Goal: Browse casually: Explore the website without a specific task or goal

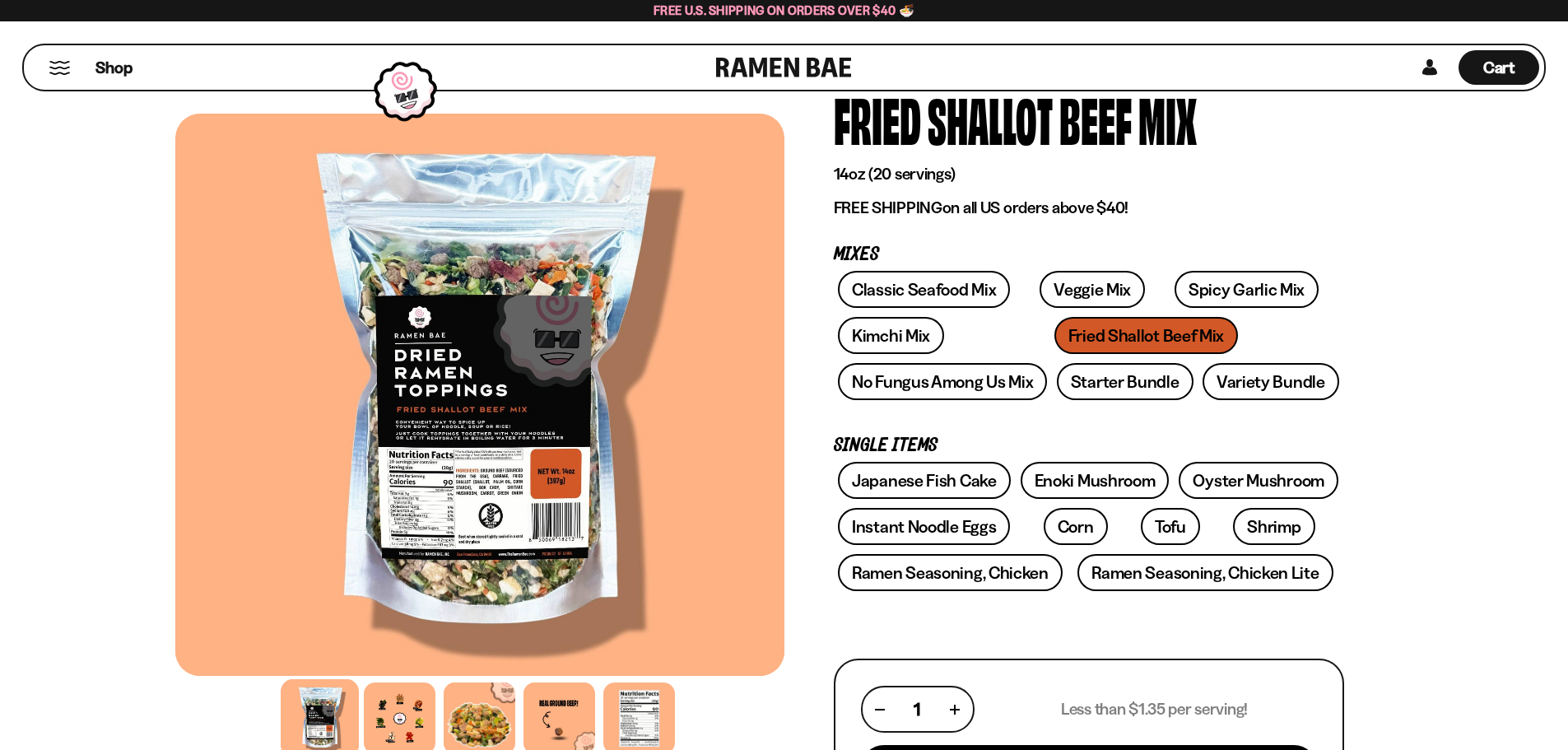
scroll to position [220, 0]
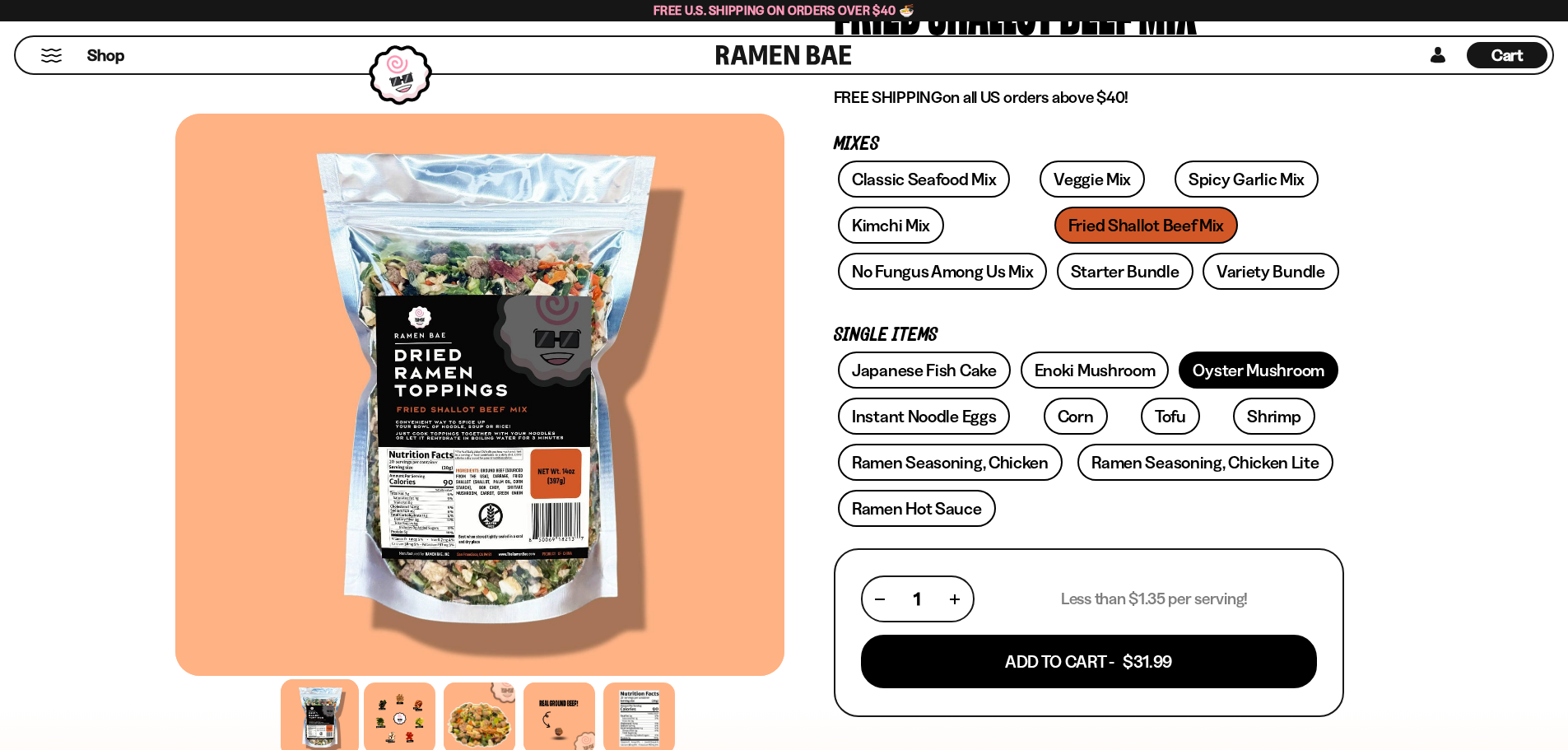
click at [1217, 364] on link "Oyster Mushroom" at bounding box center [1258, 370] width 160 height 37
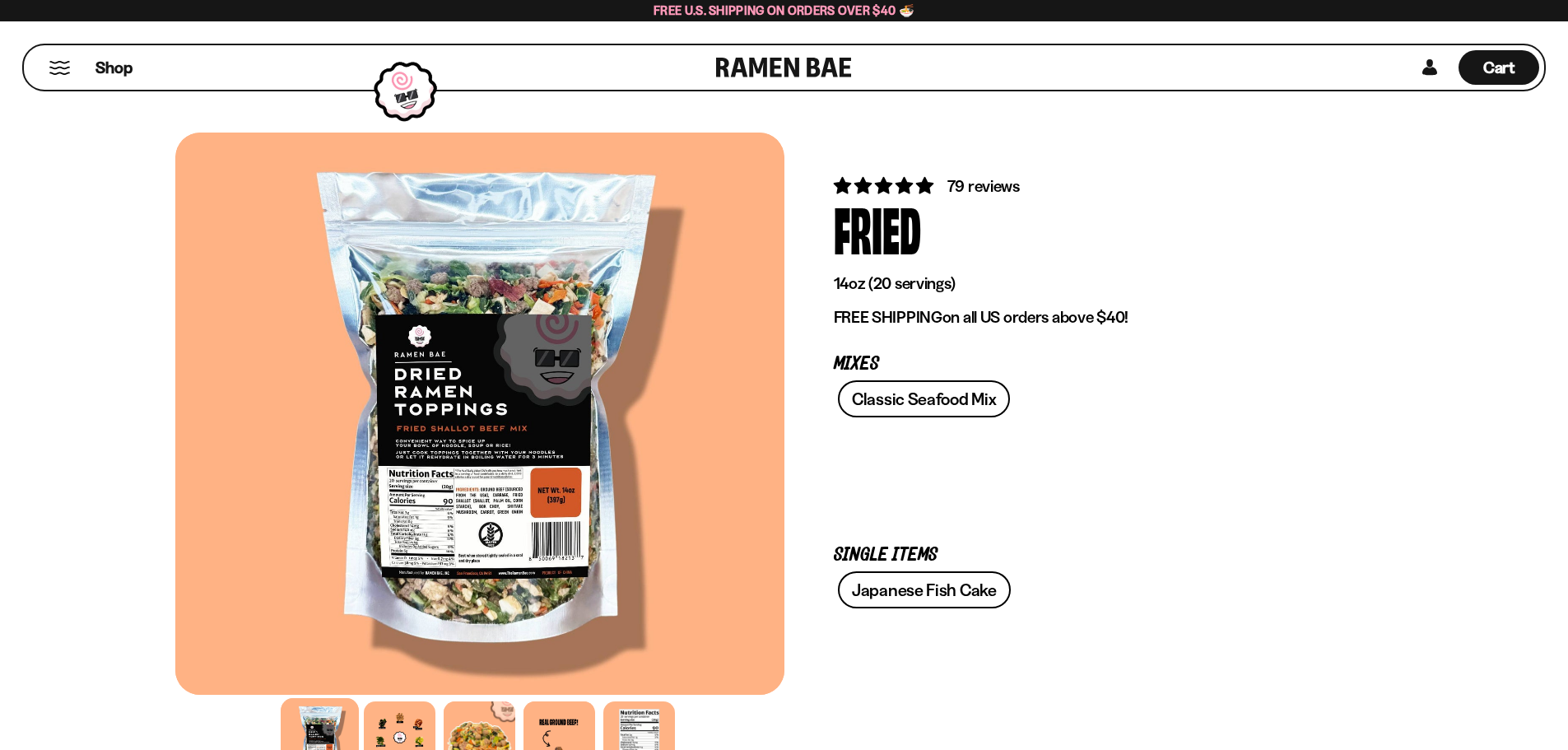
scroll to position [220, 0]
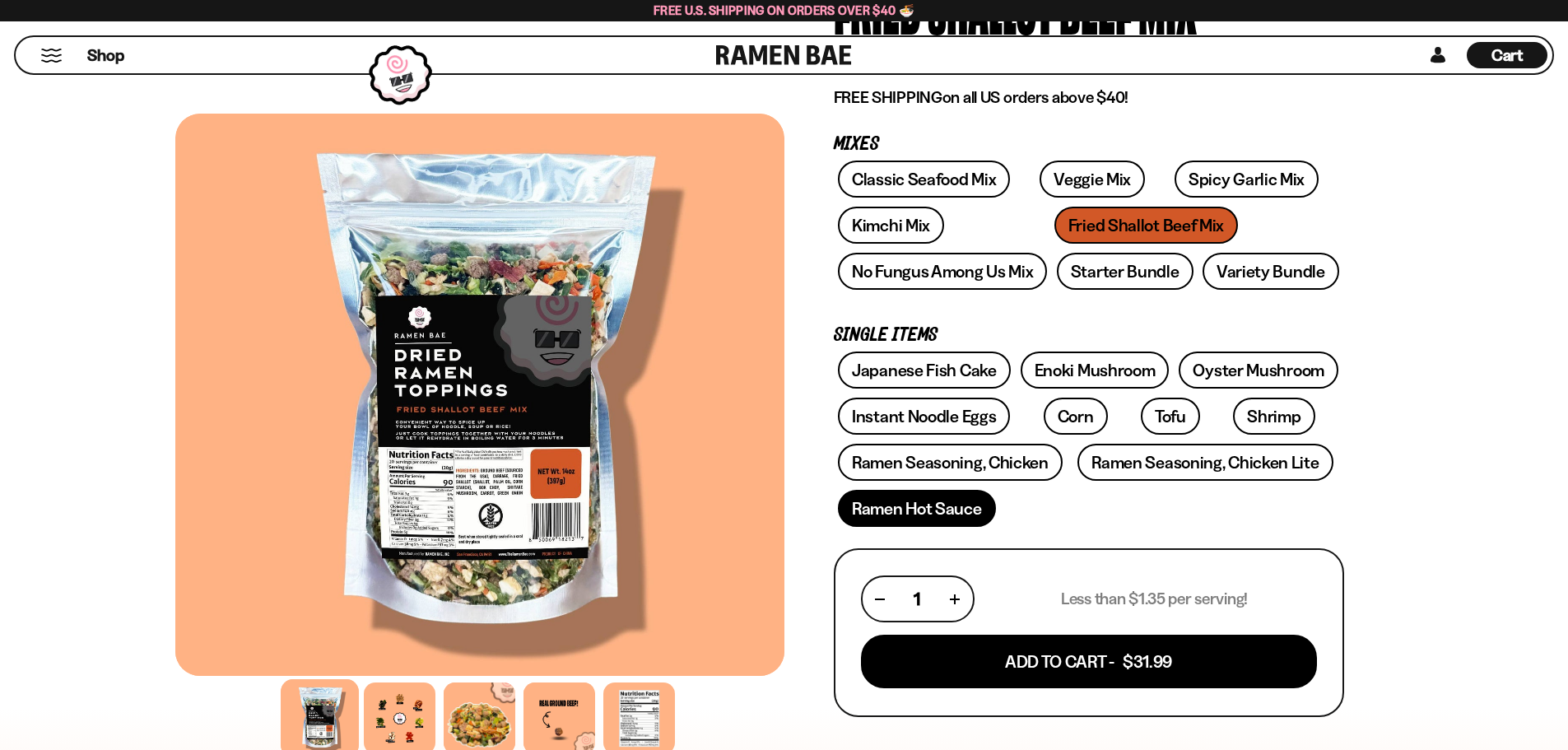
click at [949, 507] on link "Ramen Hot Sauce" at bounding box center [917, 509] width 158 height 37
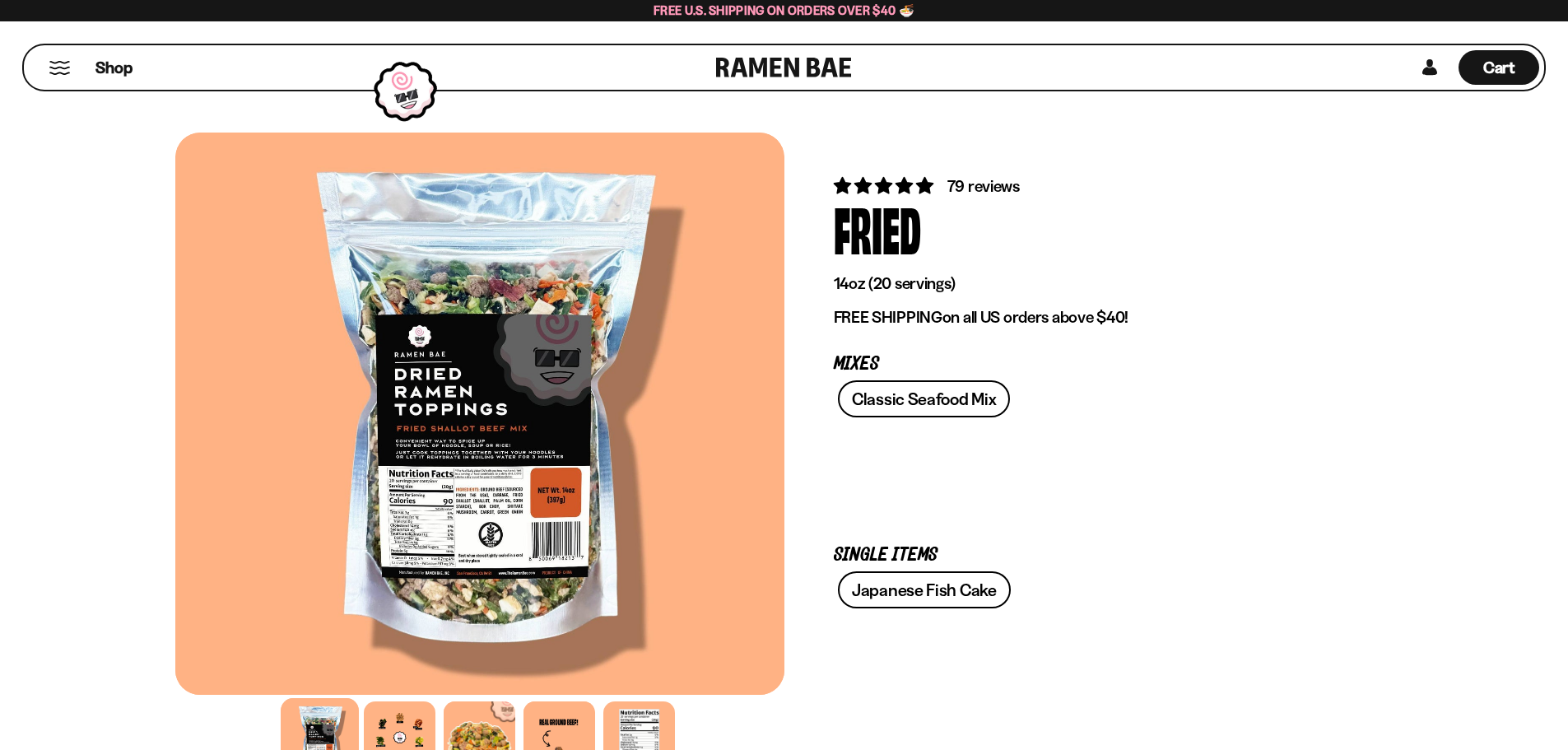
scroll to position [220, 0]
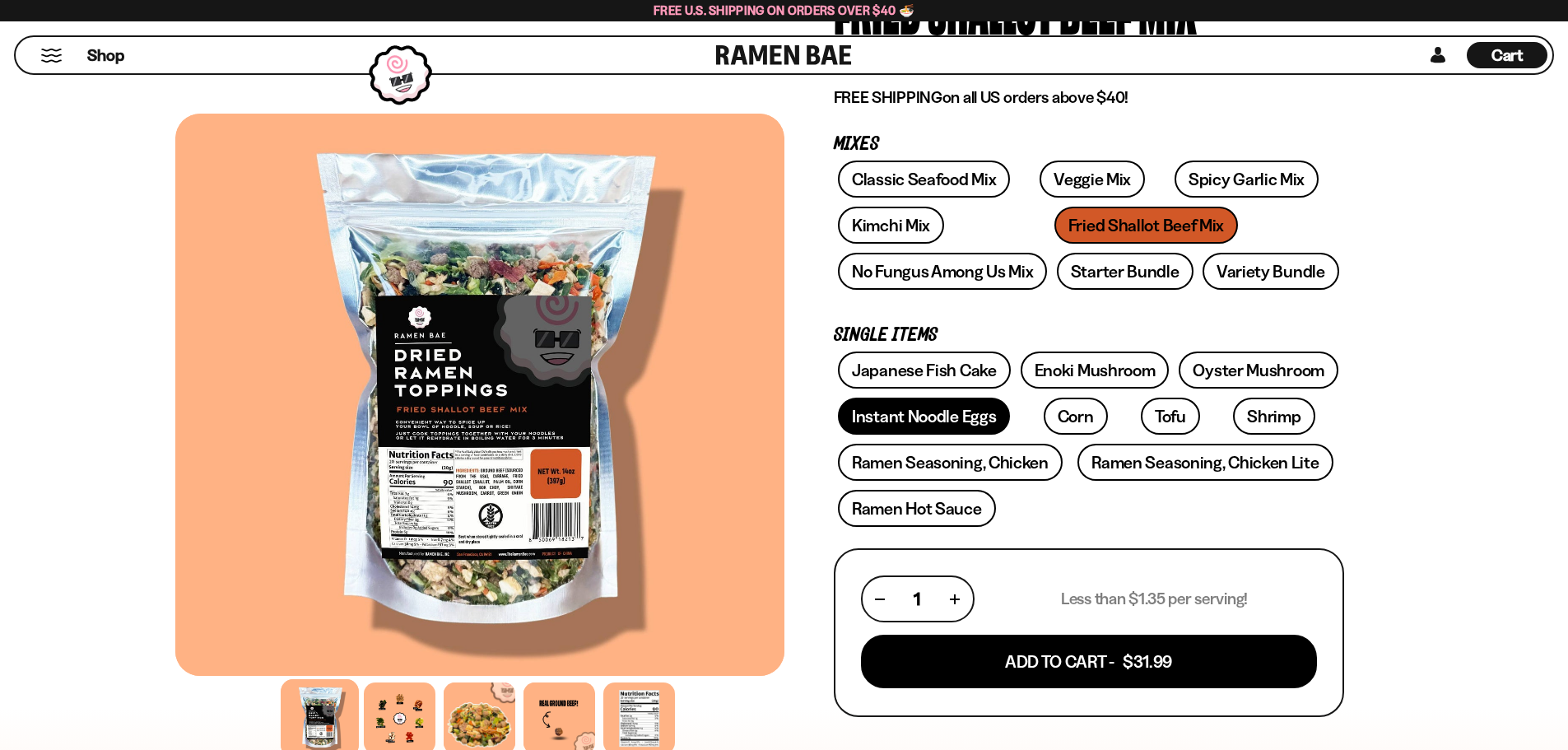
click at [957, 417] on link "Instant Noodle Eggs" at bounding box center [924, 416] width 172 height 37
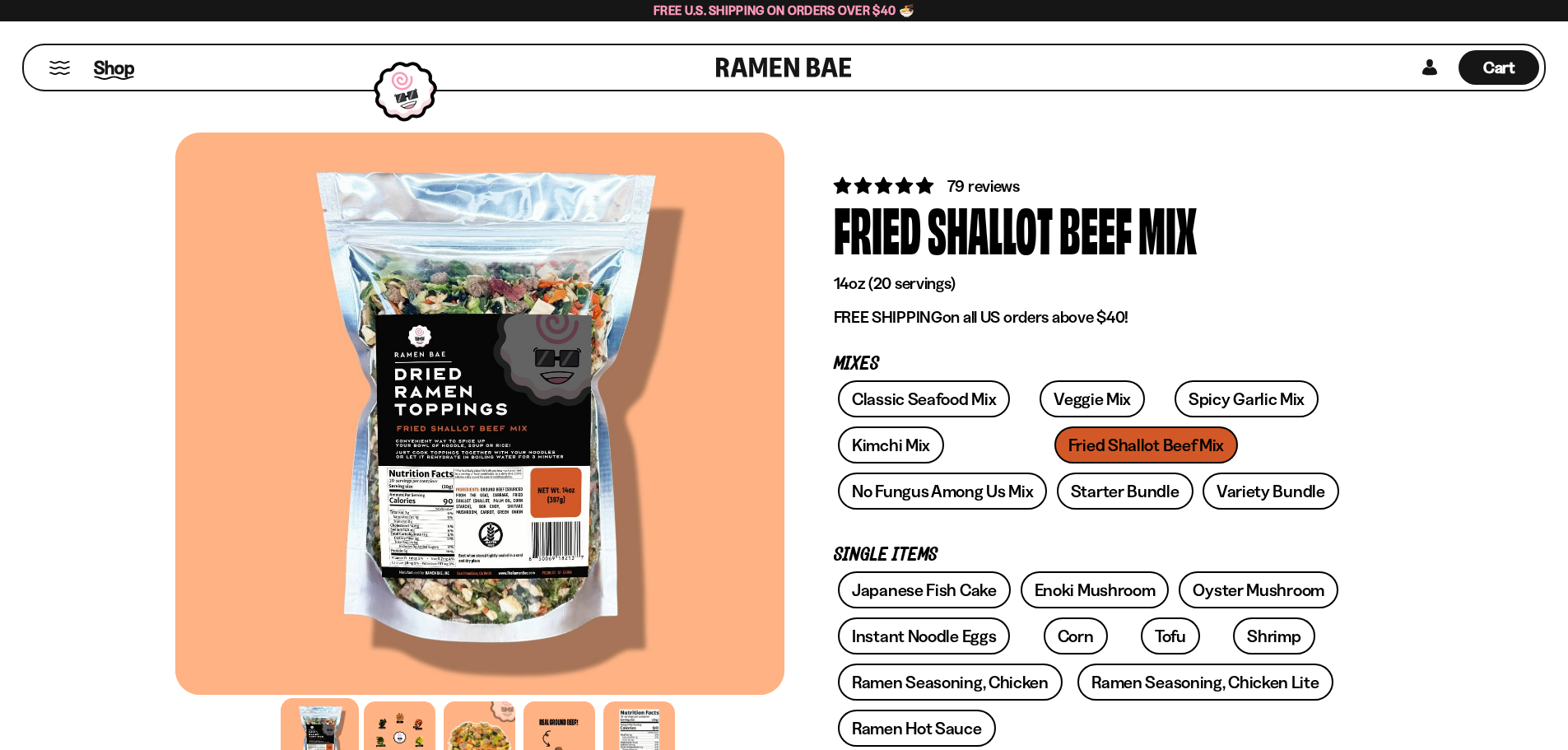
click at [119, 66] on span "Shop" at bounding box center [113, 67] width 40 height 24
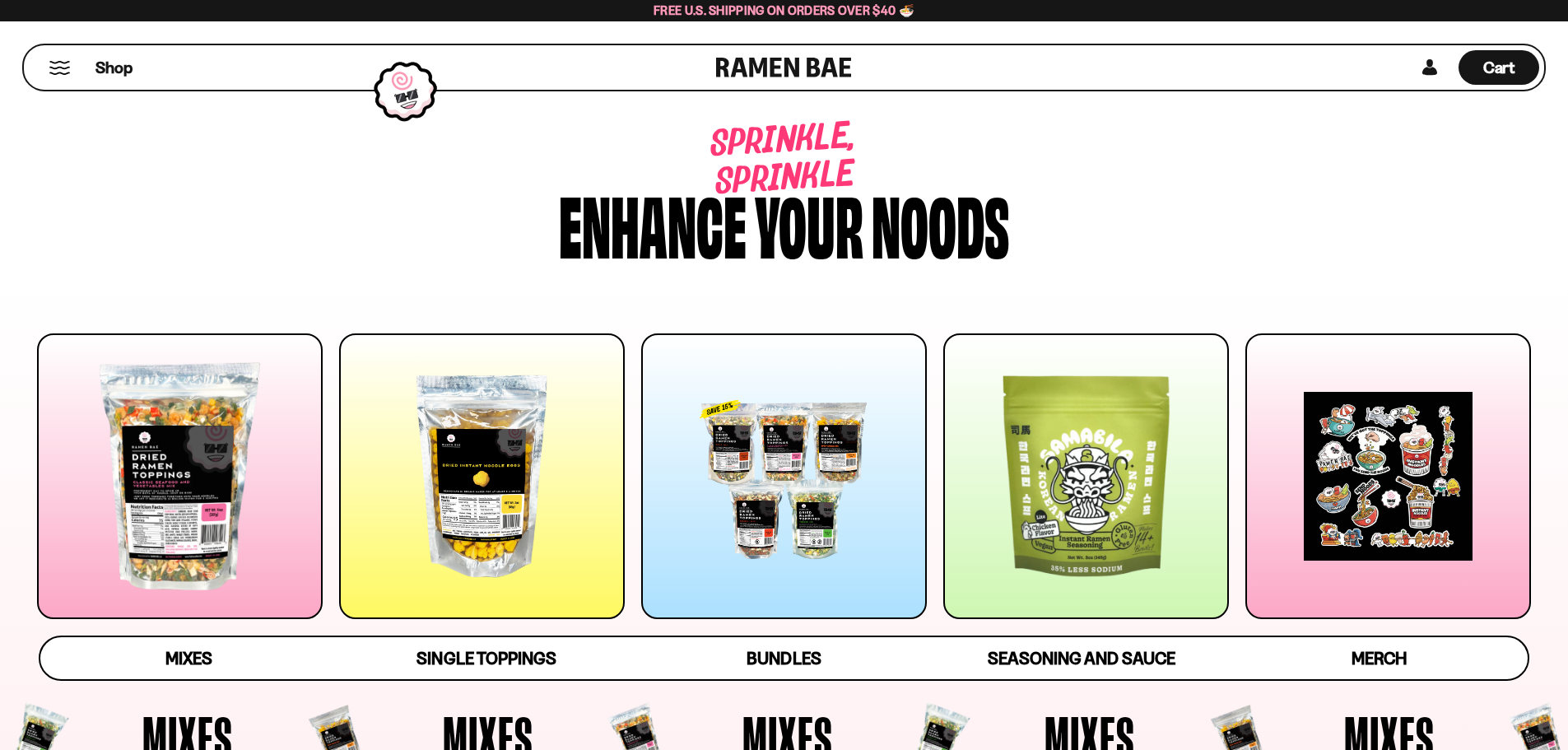
click at [767, 451] on div at bounding box center [784, 475] width 285 height 285
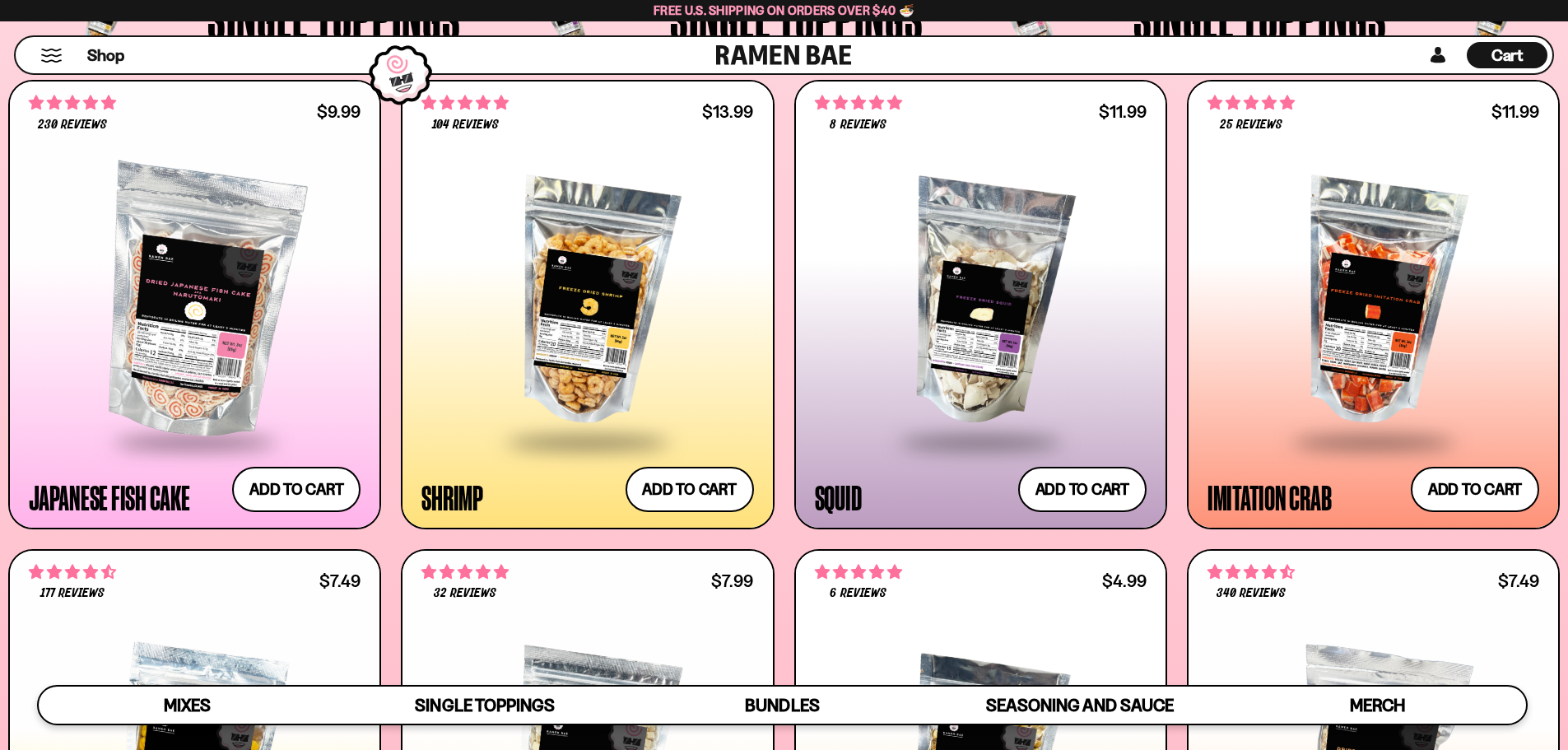
scroll to position [1773, 0]
